Goal: Task Accomplishment & Management: Manage account settings

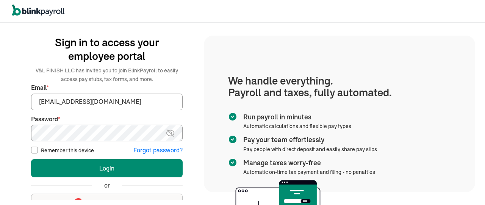
click at [169, 131] on img at bounding box center [170, 132] width 9 height 9
click at [33, 150] on input "Remember this device" at bounding box center [34, 150] width 7 height 7
checkbox input "true"
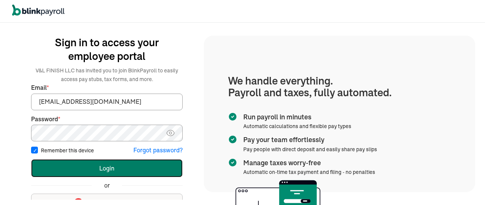
click at [109, 167] on button "Login" at bounding box center [107, 168] width 152 height 18
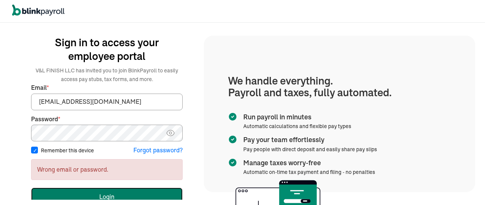
click at [112, 193] on button "Login" at bounding box center [107, 197] width 152 height 18
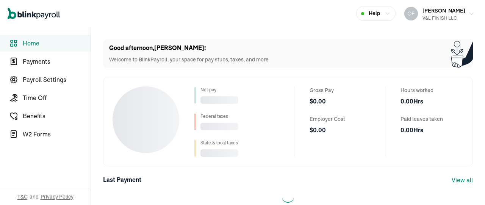
select select "2025"
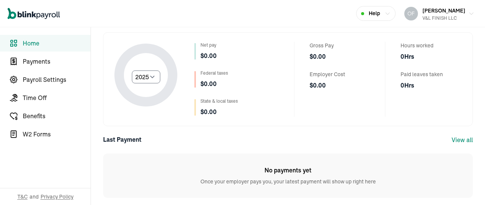
scroll to position [49, 0]
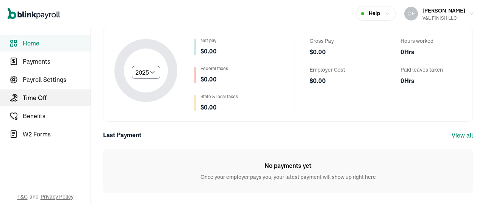
click at [28, 96] on span "Time Off" at bounding box center [57, 97] width 68 height 9
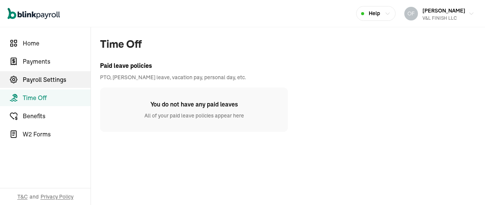
click at [46, 80] on span "Payroll Settings" at bounding box center [57, 79] width 68 height 9
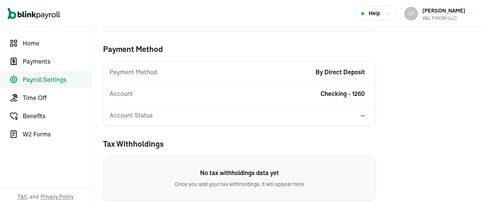
scroll to position [190, 0]
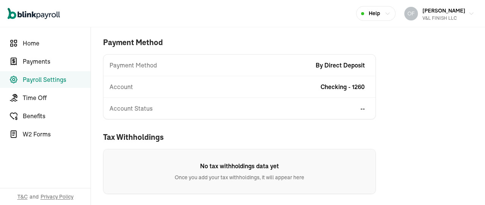
click at [185, 17] on div "Open main menu Help [PERSON_NAME] V&L FINISH LLC" at bounding box center [242, 13] width 485 height 27
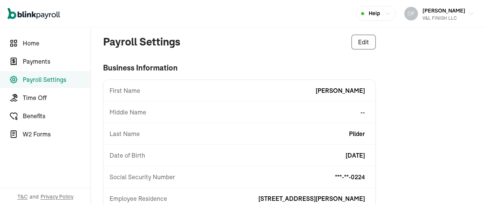
scroll to position [0, 0]
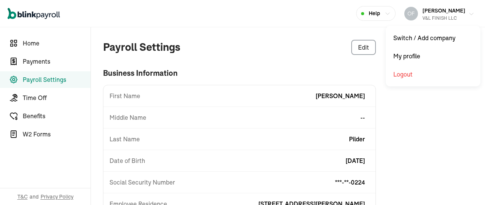
click at [436, 12] on span "[PERSON_NAME]" at bounding box center [443, 10] width 43 height 7
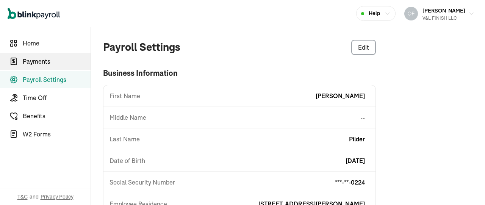
click at [33, 63] on span "Payments" at bounding box center [57, 61] width 68 height 9
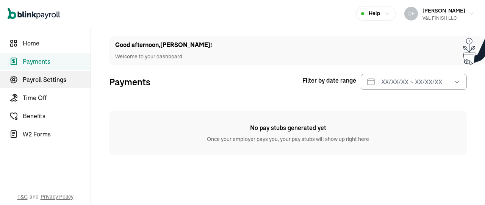
click at [41, 78] on span "Payroll Settings" at bounding box center [57, 79] width 68 height 9
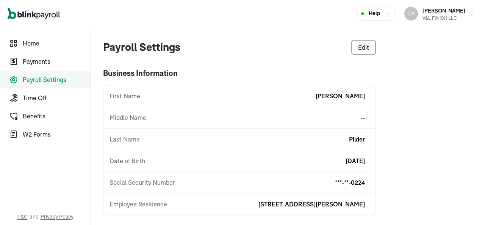
click at [391, 13] on icon "button" at bounding box center [388, 14] width 6 height 6
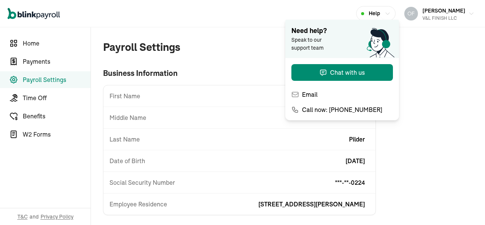
click at [391, 13] on icon "button" at bounding box center [388, 14] width 6 height 6
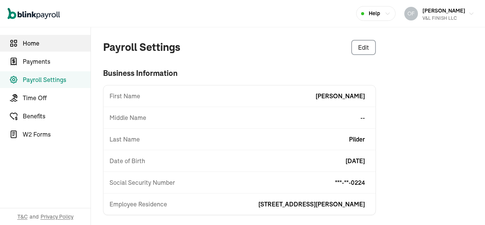
click at [28, 43] on span "Home" at bounding box center [57, 43] width 68 height 9
select select "2025"
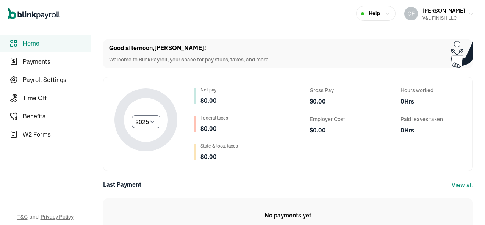
click at [468, 12] on icon "button" at bounding box center [471, 14] width 6 height 6
click at [468, 13] on icon "button" at bounding box center [471, 14] width 6 height 6
click at [30, 61] on span "Payments" at bounding box center [57, 61] width 68 height 9
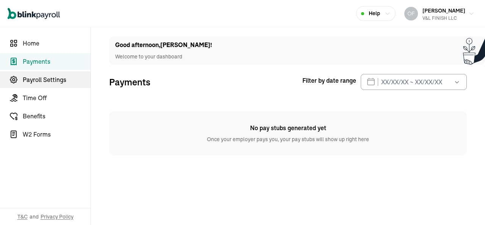
click at [35, 77] on span "Payroll Settings" at bounding box center [57, 79] width 68 height 9
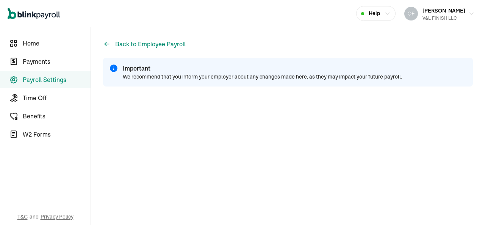
click at [113, 69] on icon at bounding box center [114, 68] width 8 height 8
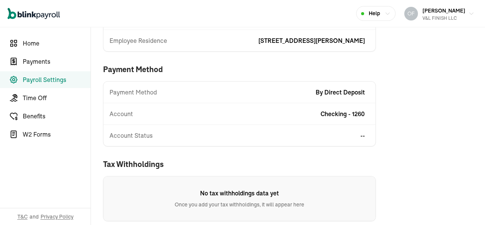
scroll to position [170, 0]
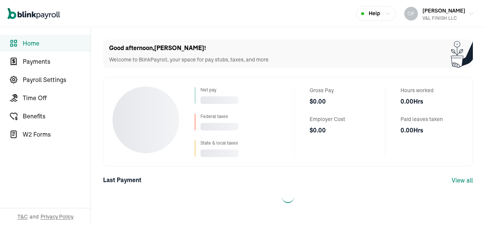
select select "2025"
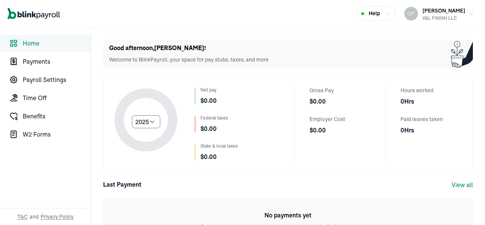
click at [454, 184] on link "View all" at bounding box center [462, 185] width 21 height 8
